Goal: Information Seeking & Learning: Learn about a topic

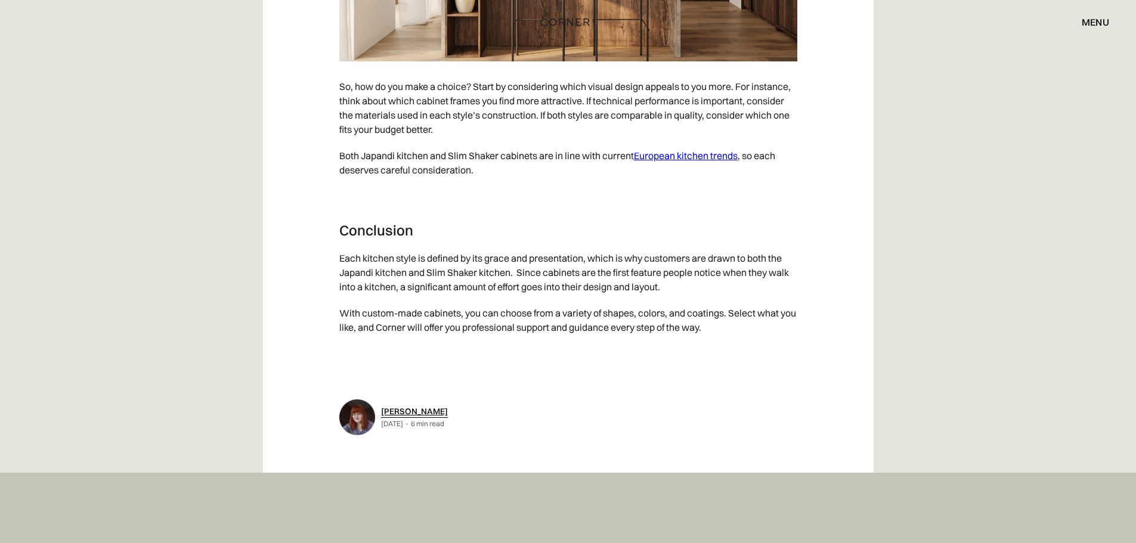
scroll to position [6143, 0]
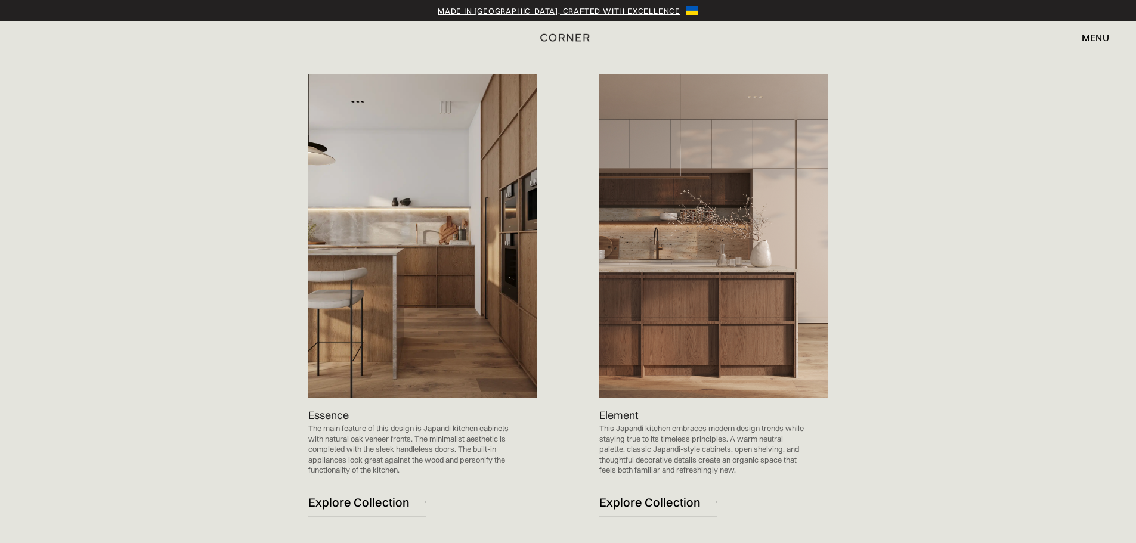
scroll to position [1253, 0]
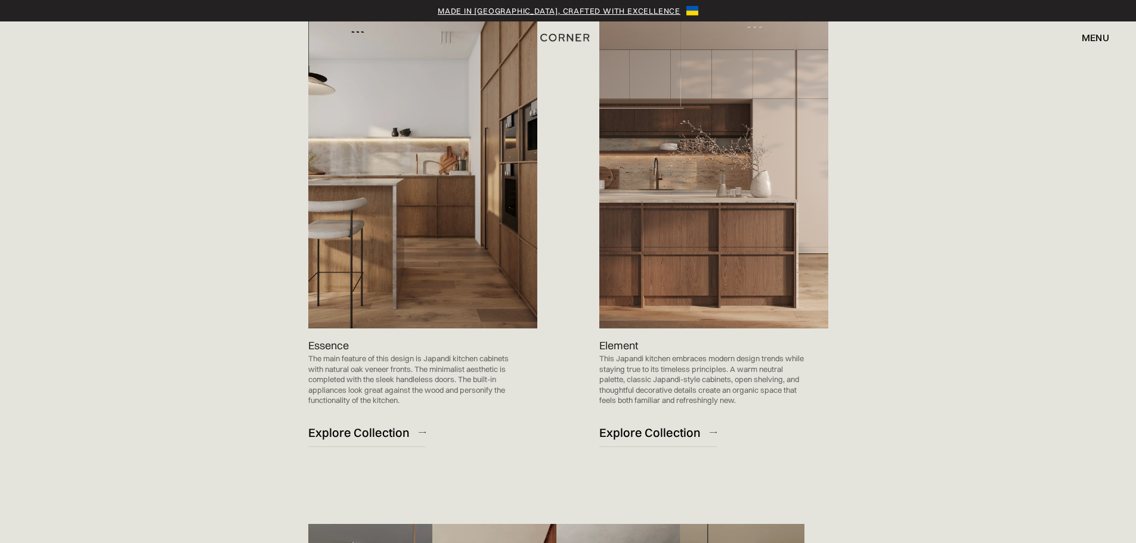
click at [420, 295] on img at bounding box center [422, 166] width 229 height 324
click at [365, 440] on div "Explore Collection" at bounding box center [358, 433] width 101 height 16
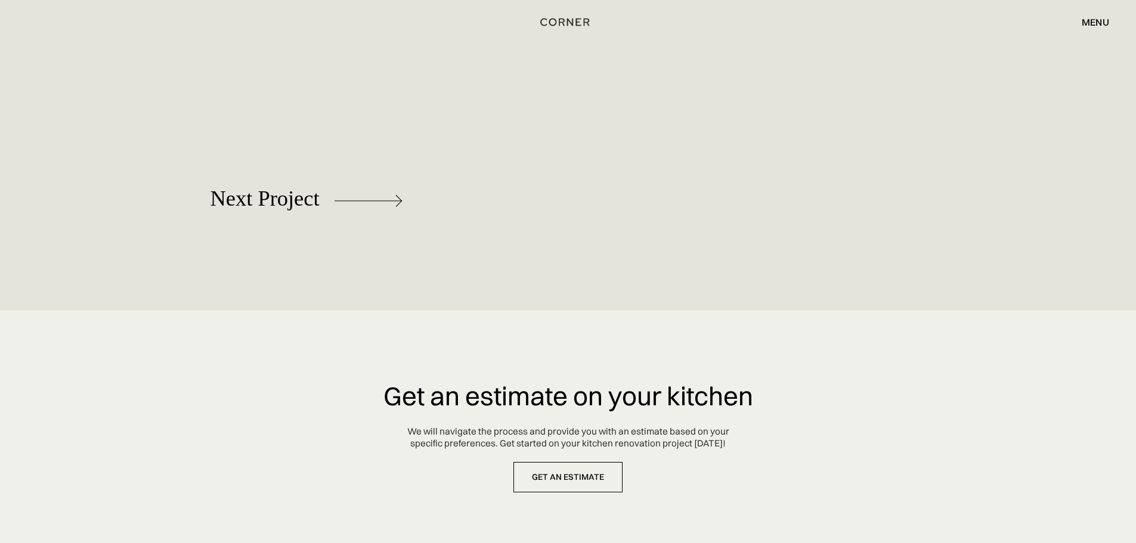
scroll to position [5593, 0]
